Goal: Communication & Community: Connect with others

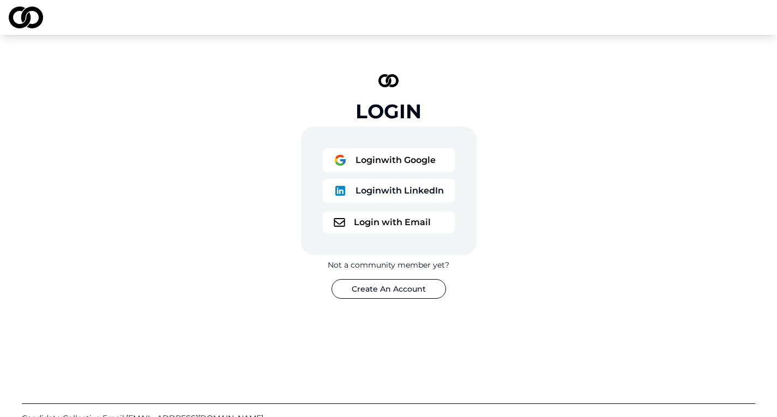
click at [389, 159] on button "Login with Google" at bounding box center [389, 160] width 132 height 24
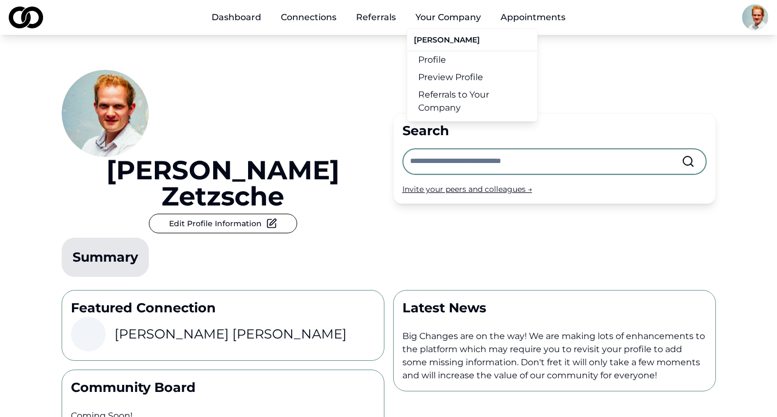
click at [439, 58] on link "Profile" at bounding box center [472, 59] width 130 height 17
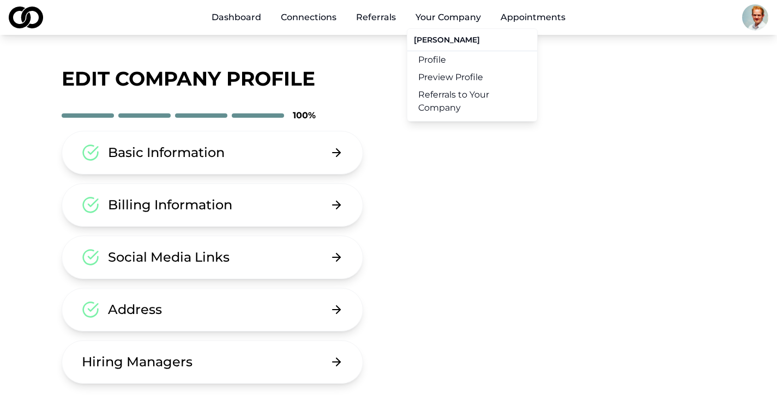
click at [450, 82] on link "Preview Profile" at bounding box center [472, 77] width 130 height 17
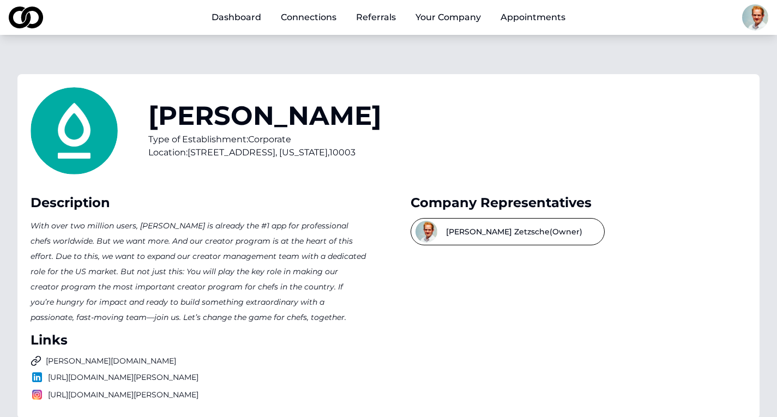
click at [309, 20] on link "Connections" at bounding box center [308, 18] width 73 height 22
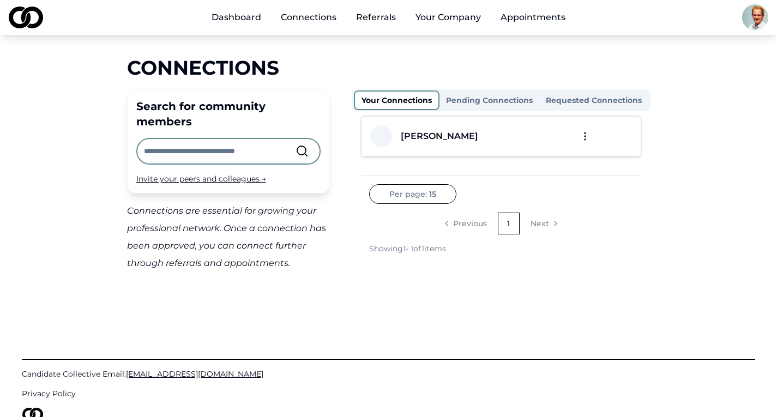
click at [502, 99] on button "Pending Connections" at bounding box center [489, 100] width 100 height 17
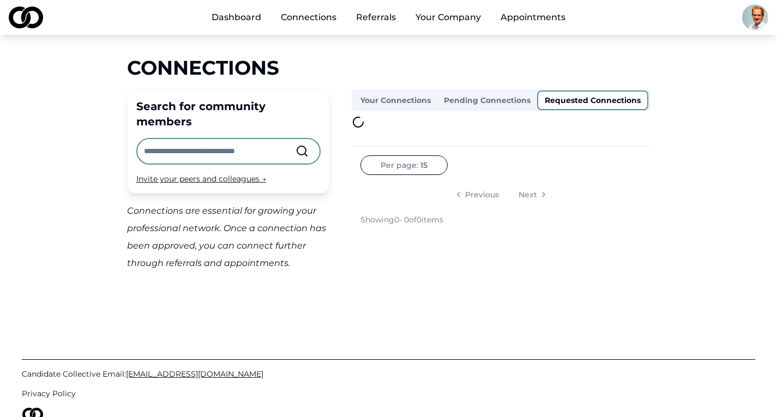
click at [572, 101] on button "Requested Connections" at bounding box center [592, 101] width 111 height 20
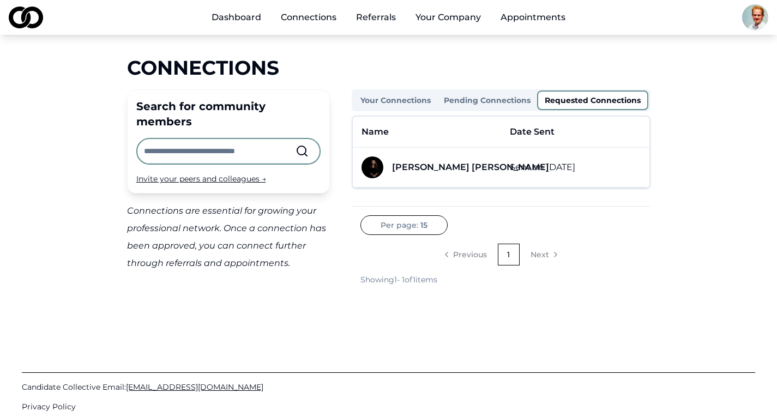
click at [252, 16] on link "Dashboard" at bounding box center [236, 18] width 67 height 22
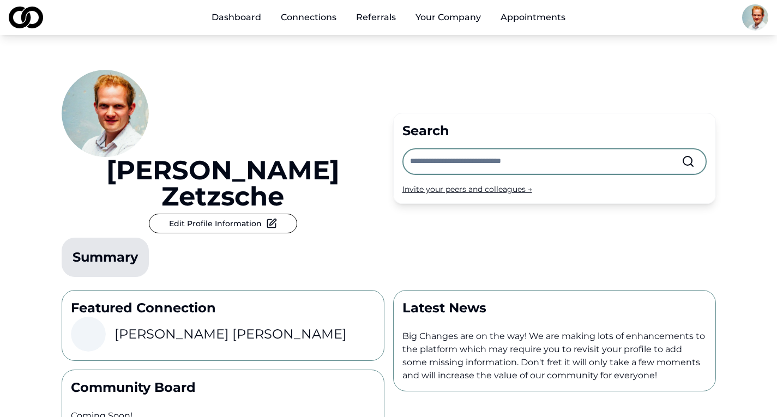
click at [378, 18] on link "Referrals" at bounding box center [375, 18] width 57 height 22
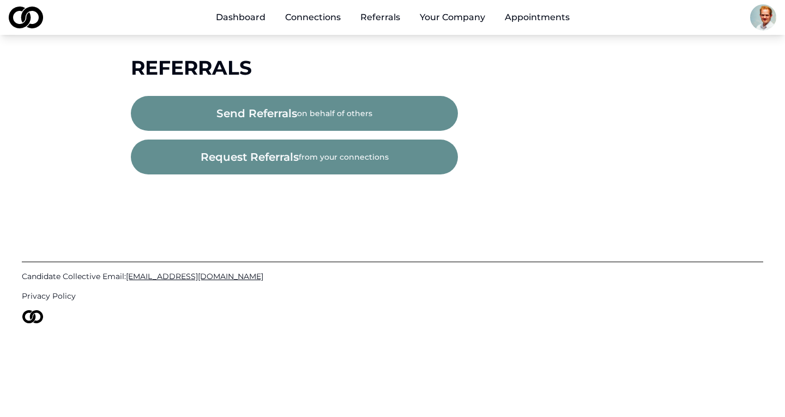
click at [309, 156] on button "request referrals from your connections" at bounding box center [294, 157] width 327 height 35
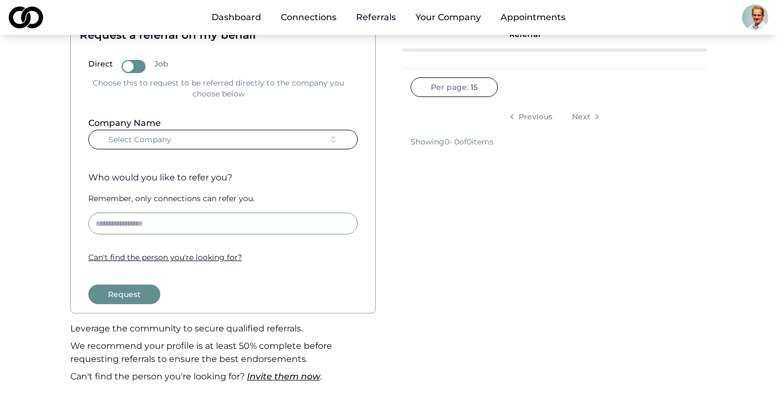
scroll to position [80, 0]
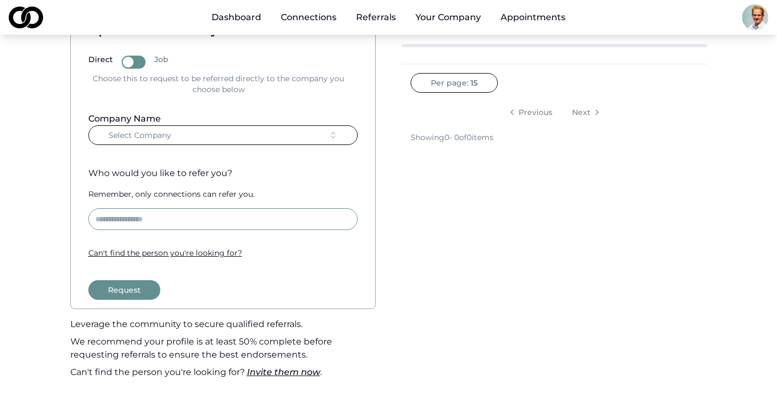
click at [315, 135] on button "Select Company" at bounding box center [222, 135] width 269 height 20
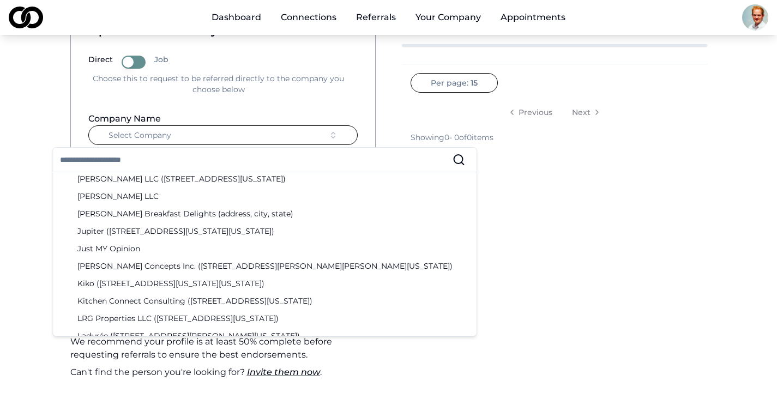
scroll to position [847, 0]
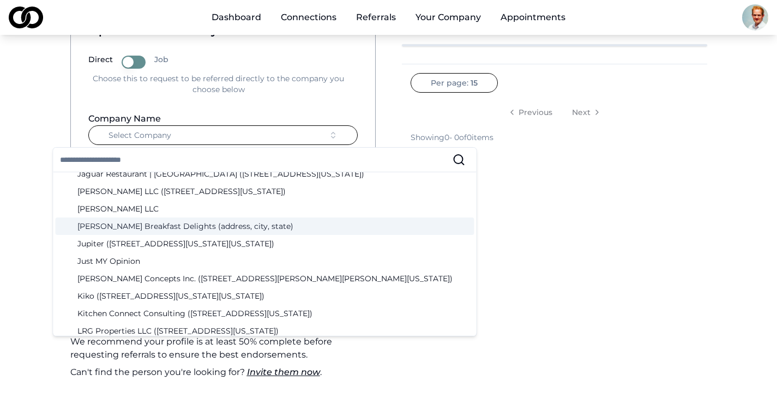
click at [441, 257] on div "Status Receiving Your Referral Endorsed By Per page: 15 Previous Next Showing 0…" at bounding box center [554, 191] width 323 height 391
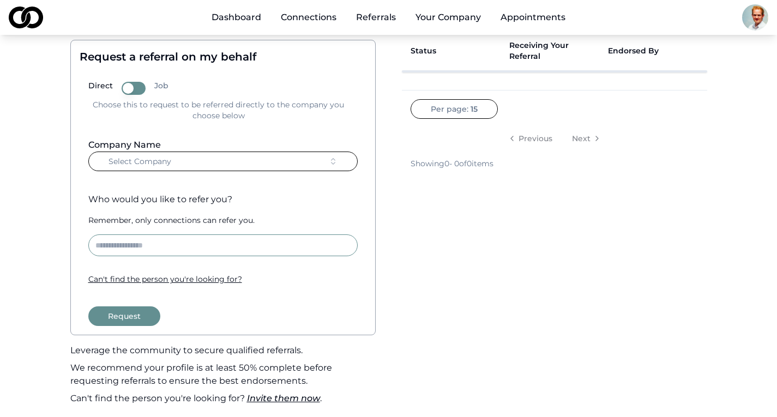
scroll to position [0, 0]
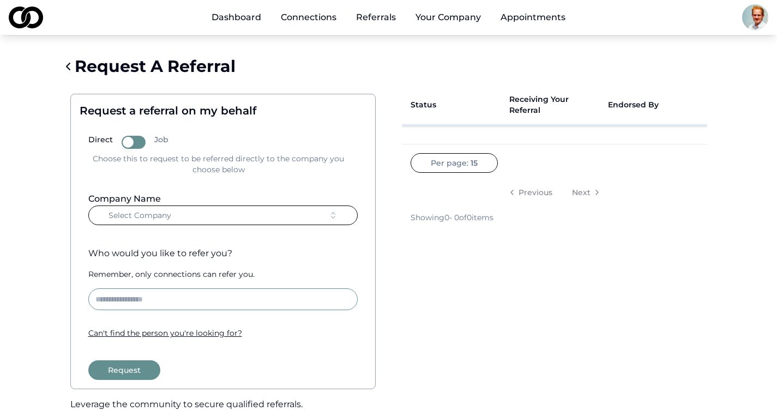
click at [137, 137] on button "Job" at bounding box center [134, 142] width 24 height 13
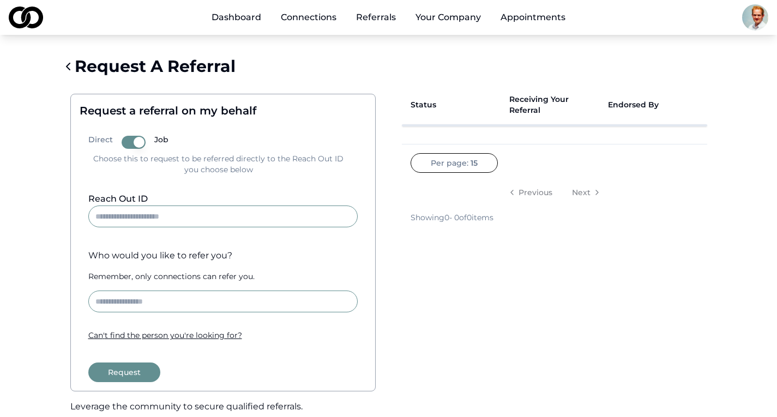
click at [190, 213] on input "Reach Out ID" at bounding box center [222, 217] width 269 height 22
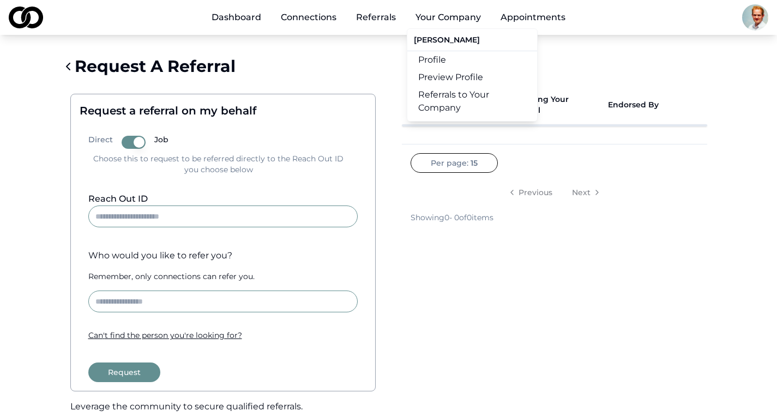
click at [445, 20] on button "Your Company" at bounding box center [448, 18] width 83 height 22
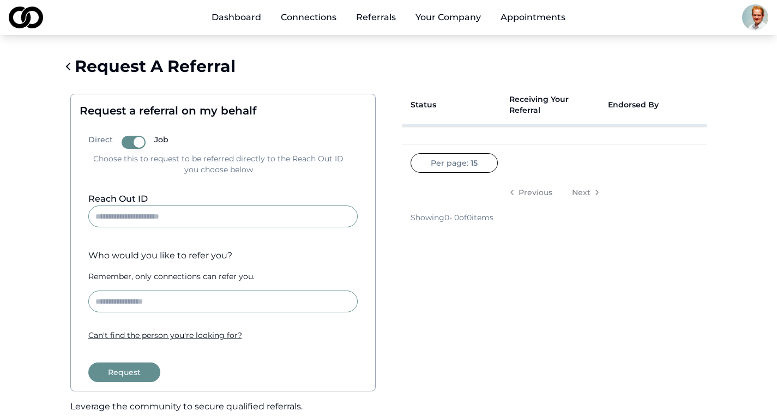
click at [519, 15] on link "Appointments" at bounding box center [533, 18] width 82 height 22
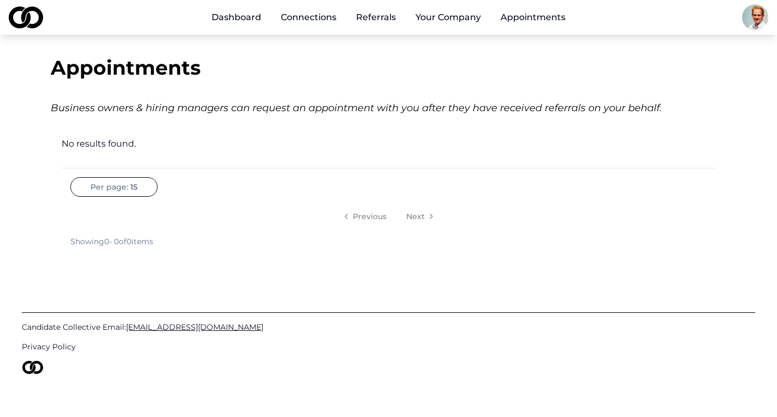
click at [740, 22] on div "Dashboard Connections Referrals Your Company Appointments" at bounding box center [388, 17] width 777 height 35
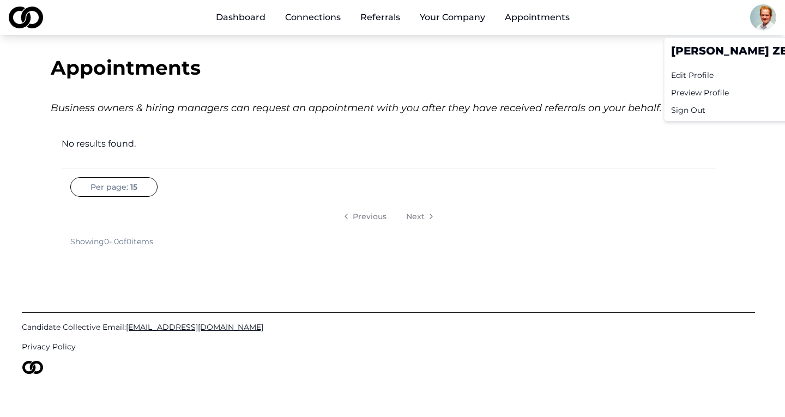
click at [749, 24] on html "Dashboard Connections Referrals Your Company Appointments Appointments Business…" at bounding box center [392, 208] width 785 height 417
click at [592, 56] on html "Dashboard Connections Referrals Your Company Appointments Appointments Business…" at bounding box center [392, 208] width 785 height 417
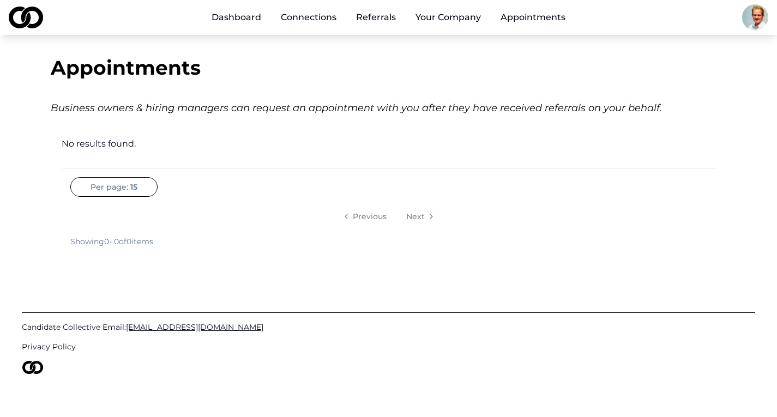
click at [302, 21] on link "Connections" at bounding box center [308, 18] width 73 height 22
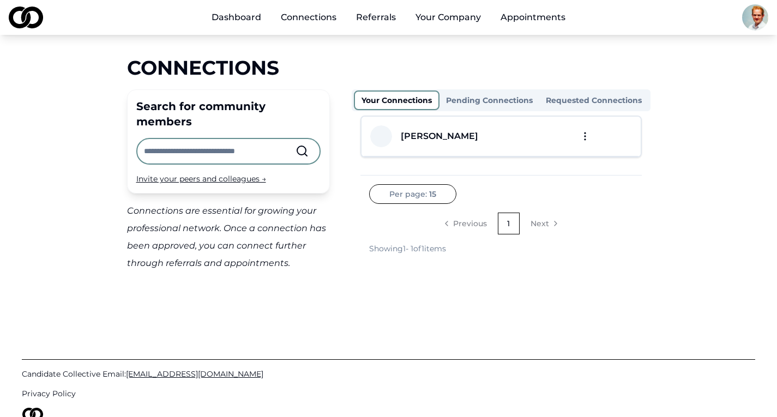
click at [256, 23] on link "Dashboard" at bounding box center [236, 18] width 67 height 22
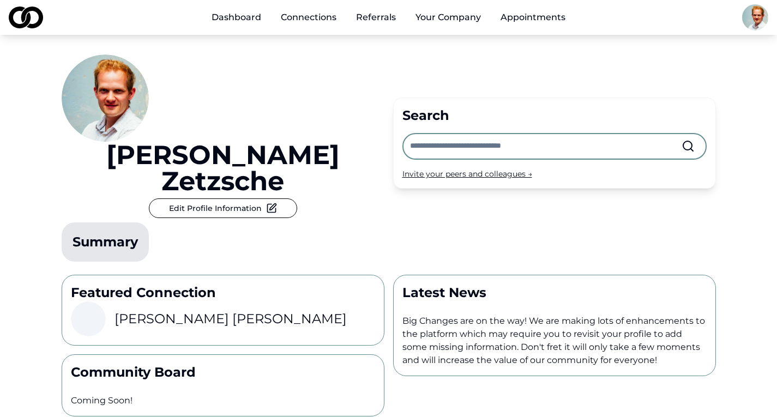
scroll to position [13, 0]
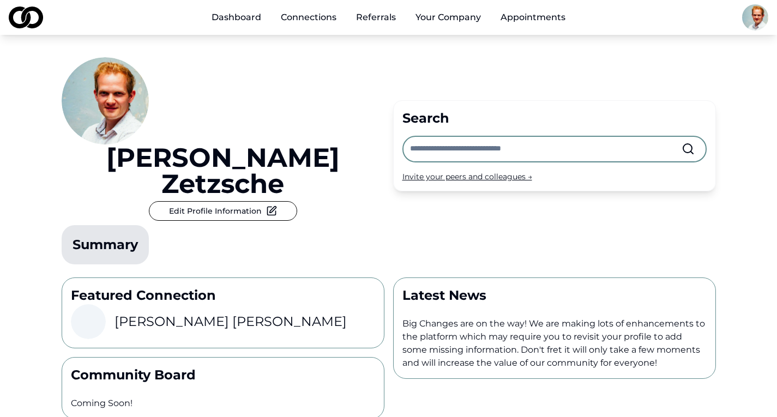
click at [467, 137] on input "text" at bounding box center [546, 149] width 272 height 24
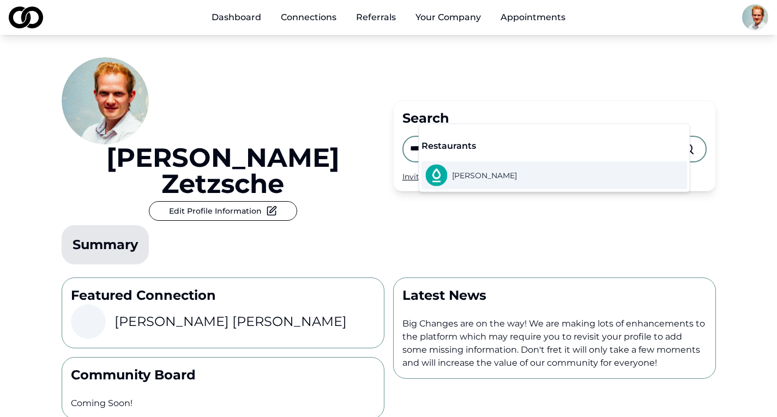
type input "******"
click at [494, 173] on div "[PERSON_NAME]" at bounding box center [554, 175] width 266 height 28
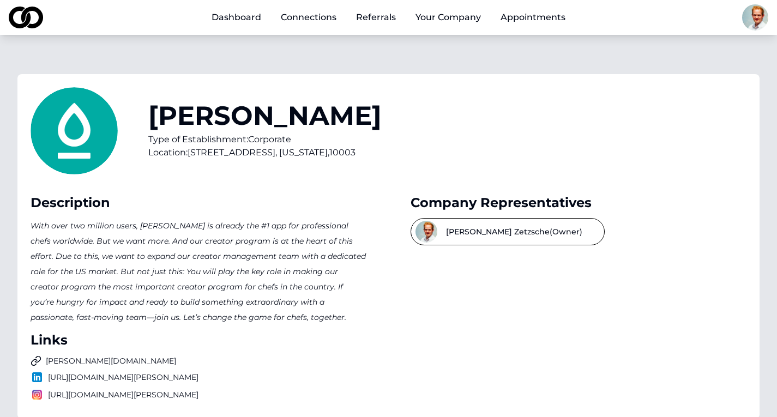
click at [242, 15] on link "Dashboard" at bounding box center [236, 18] width 67 height 22
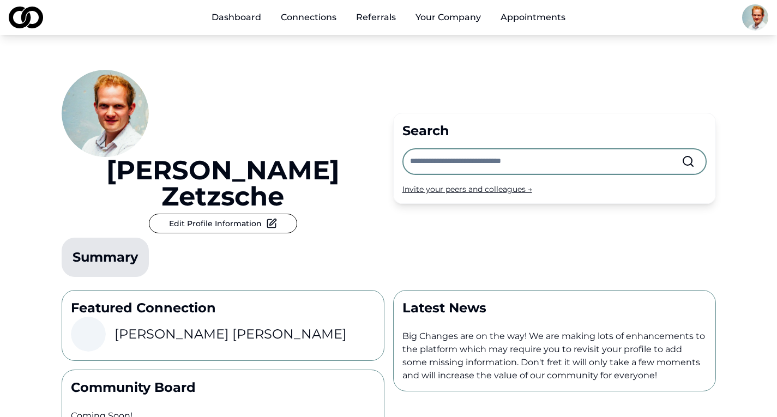
click at [311, 25] on link "Connections" at bounding box center [308, 18] width 73 height 22
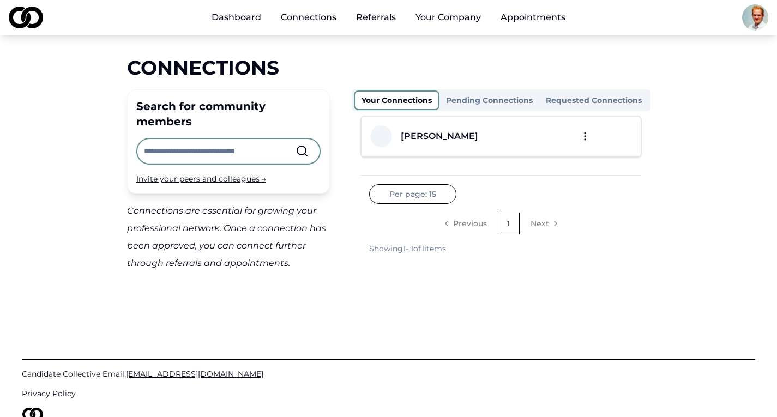
click at [356, 23] on div "Main" at bounding box center [356, 23] width 0 height 1
click at [379, 22] on link "Referrals" at bounding box center [375, 18] width 57 height 22
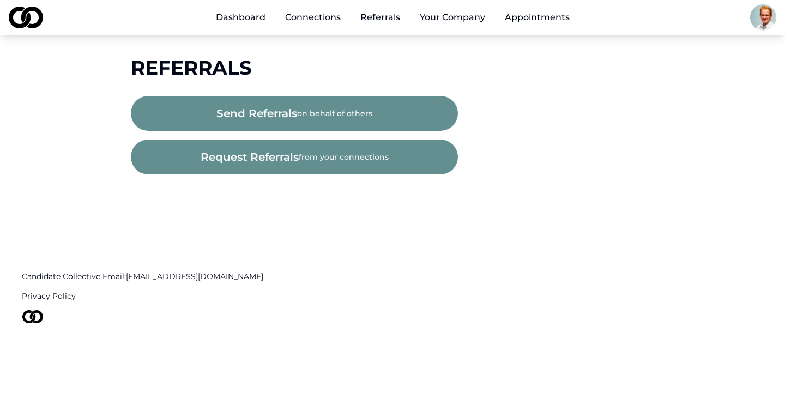
click at [317, 108] on button "send referrals on behalf of others" at bounding box center [294, 113] width 327 height 35
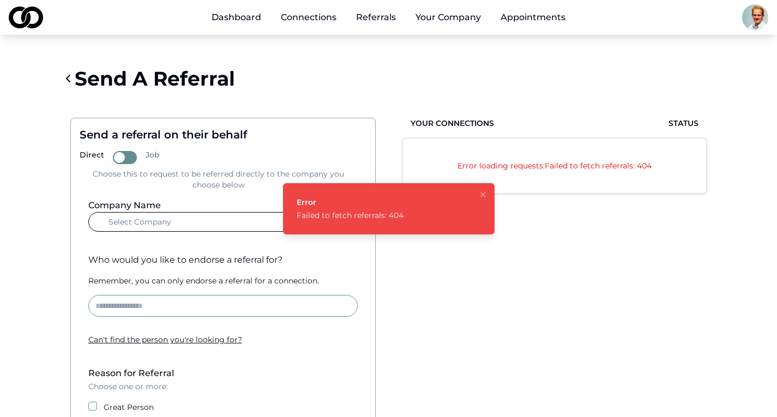
scroll to position [26, 0]
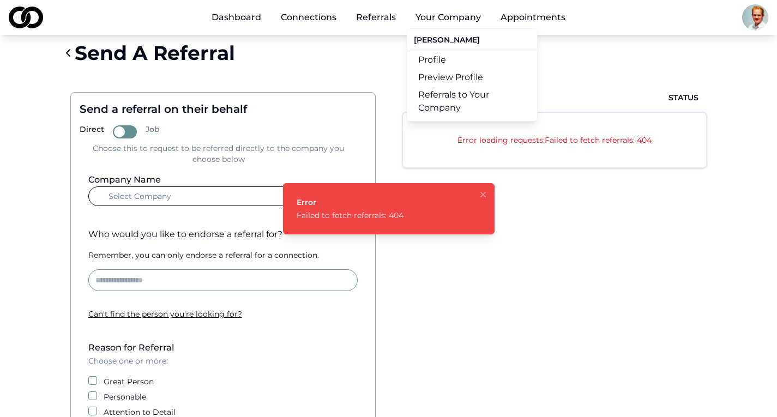
click at [456, 16] on button "Your Company" at bounding box center [448, 18] width 83 height 22
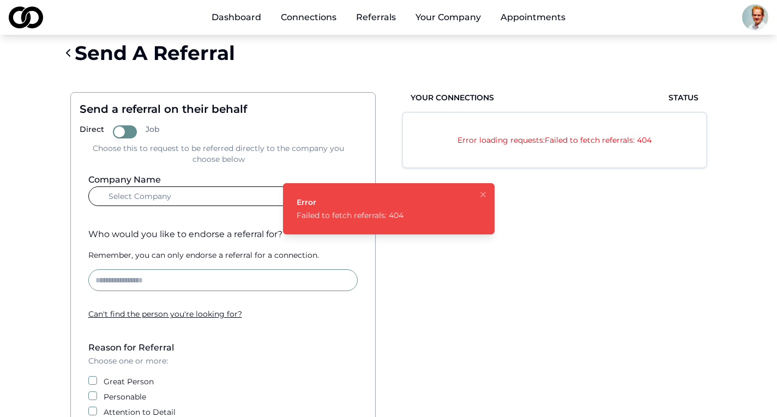
click at [238, 19] on link "Dashboard" at bounding box center [236, 18] width 67 height 22
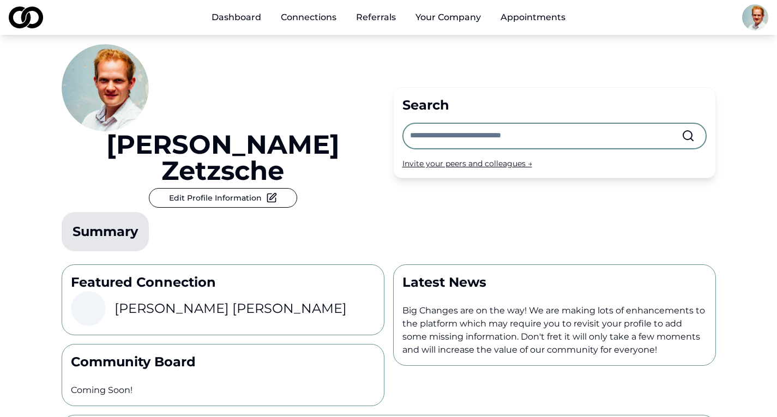
scroll to position [34, 0]
